Goal: Information Seeking & Learning: Learn about a topic

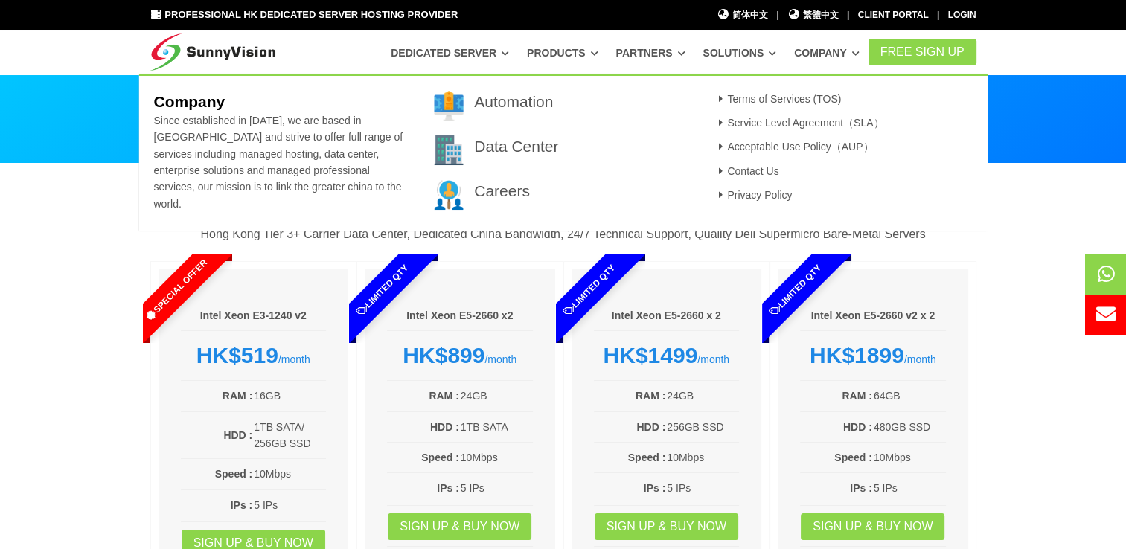
click at [819, 48] on link "Company" at bounding box center [826, 52] width 65 height 27
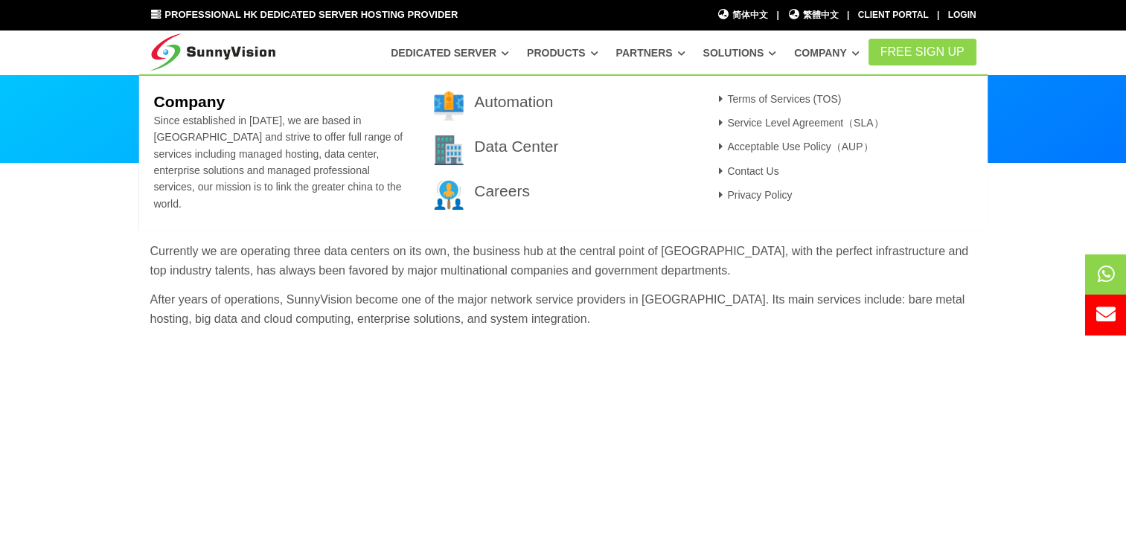
click at [828, 60] on link "Company" at bounding box center [826, 52] width 65 height 27
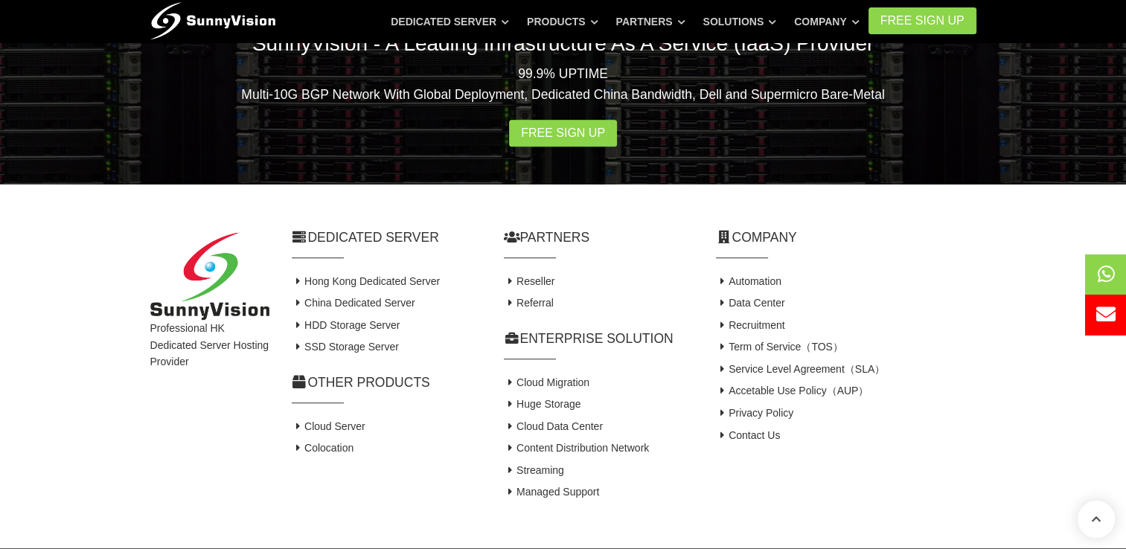
scroll to position [1087, 0]
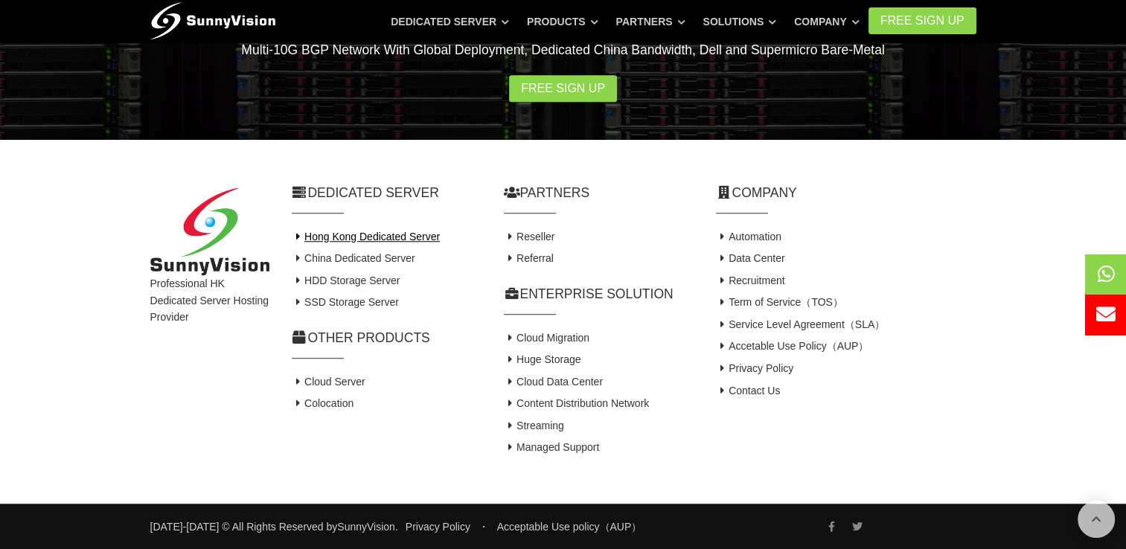
click at [357, 237] on link "Hong Kong Dedicated Server" at bounding box center [366, 237] width 149 height 12
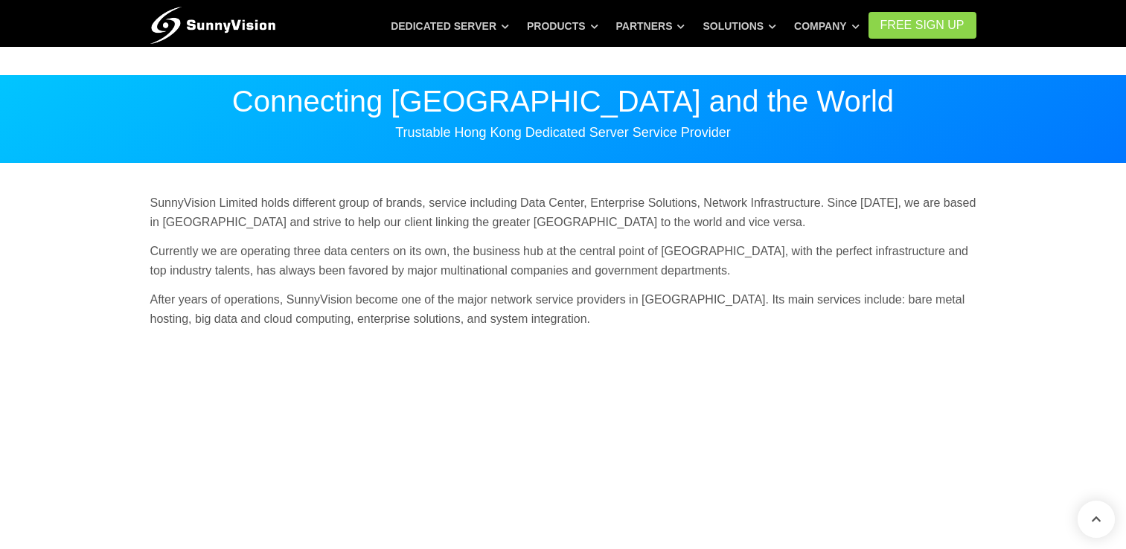
scroll to position [1087, 0]
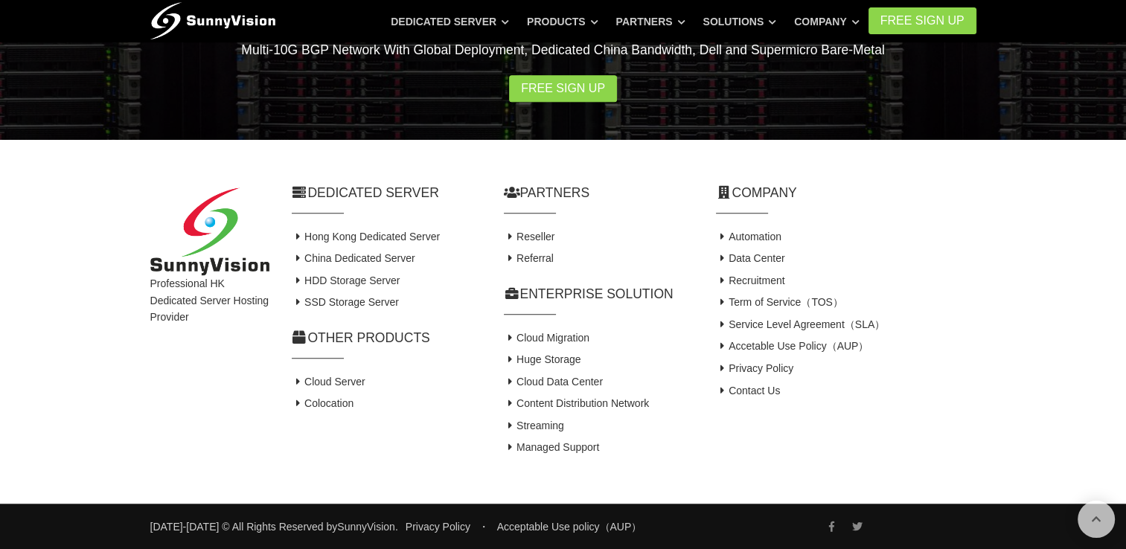
click at [339, 308] on h4 "SSD Storage Server" at bounding box center [387, 302] width 190 height 15
click at [338, 298] on link "SSD Storage Server" at bounding box center [345, 302] width 107 height 12
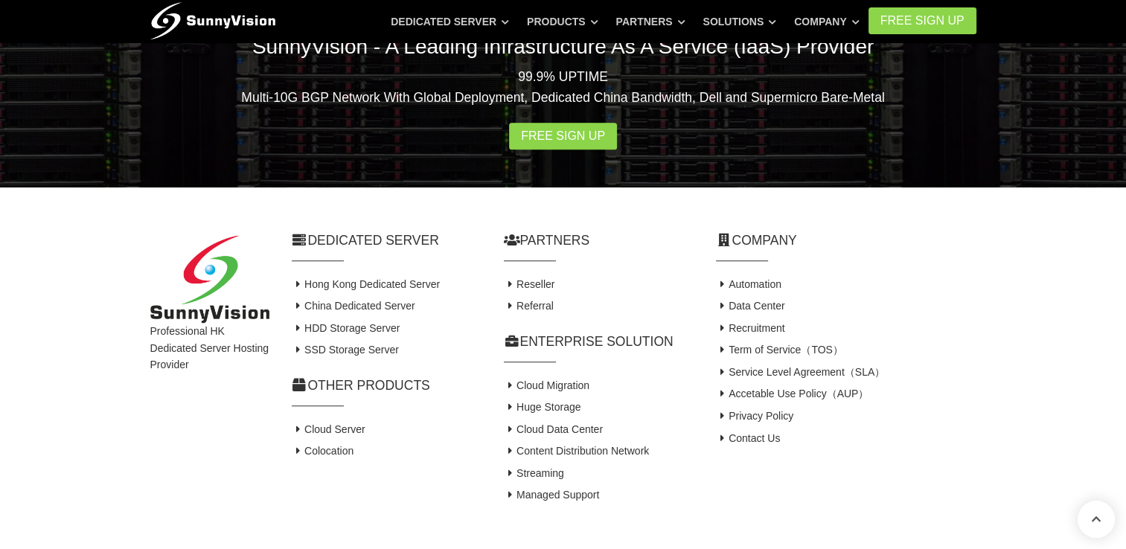
scroll to position [1012, 0]
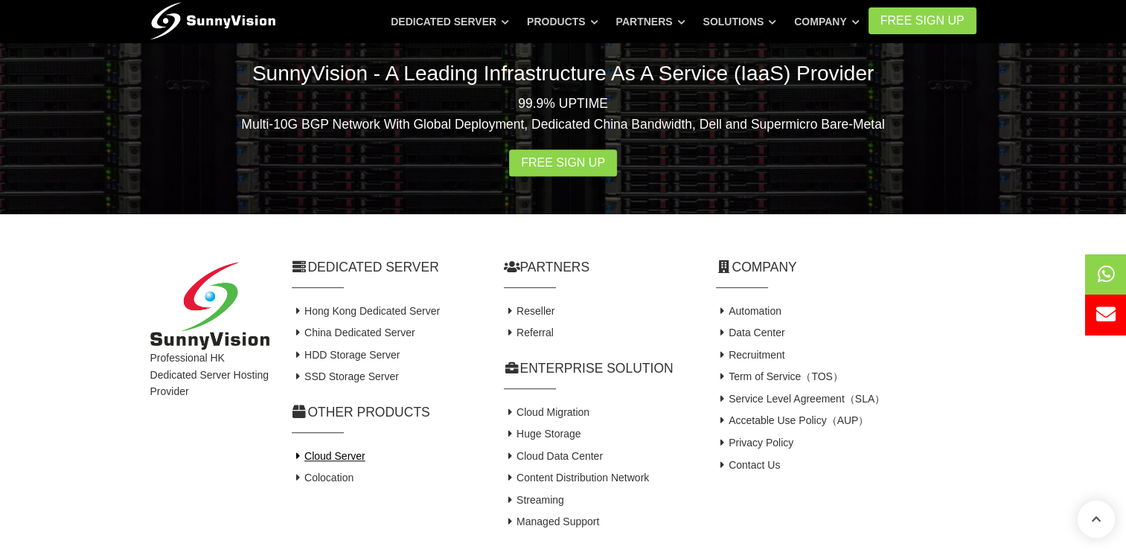
click at [347, 457] on link "Cloud Server" at bounding box center [329, 456] width 74 height 12
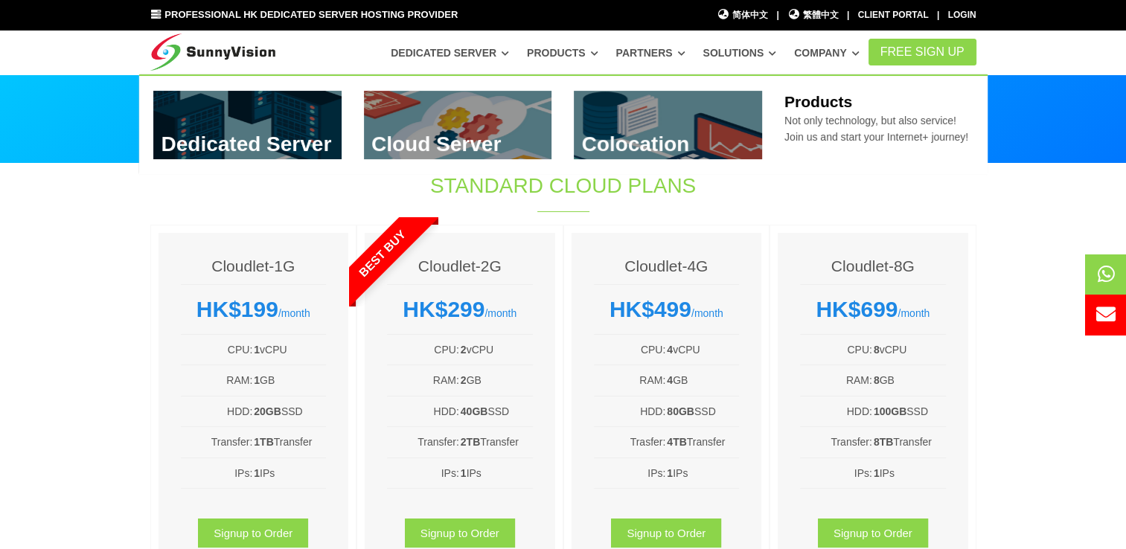
click at [568, 46] on link "Products" at bounding box center [562, 52] width 71 height 27
